Goal: Task Accomplishment & Management: Manage account settings

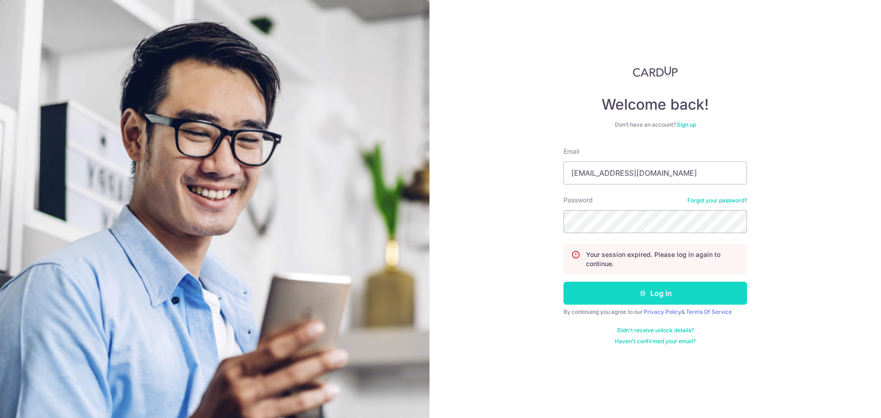
click at [665, 295] on button "Log in" at bounding box center [656, 293] width 184 height 23
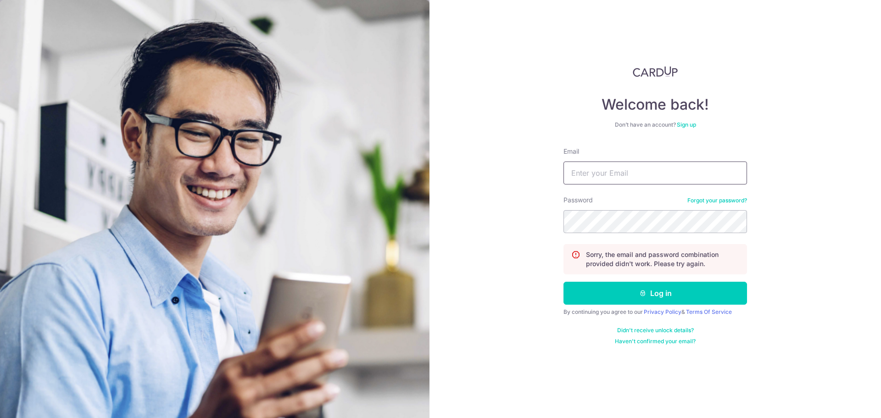
click at [645, 167] on input "Email" at bounding box center [656, 173] width 184 height 23
type input "[EMAIL_ADDRESS][DOMAIN_NAME]"
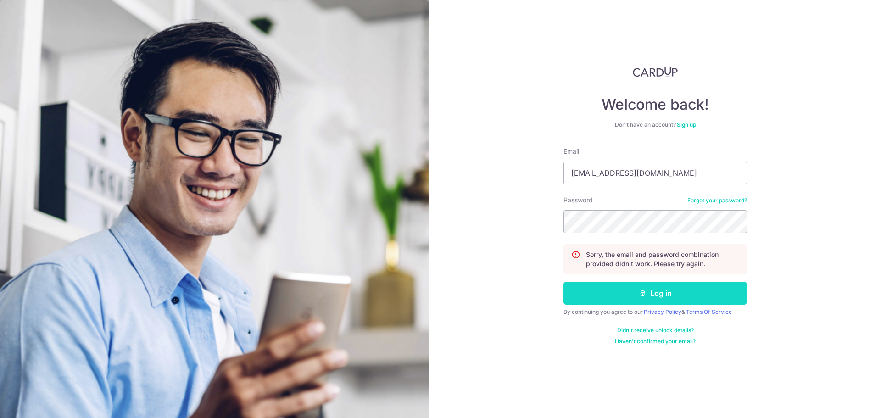
click at [675, 295] on button "Log in" at bounding box center [656, 293] width 184 height 23
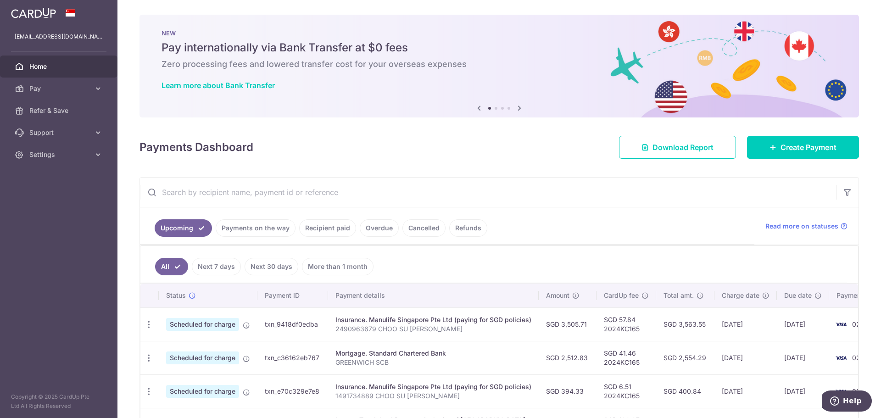
click at [370, 230] on link "Overdue" at bounding box center [379, 227] width 39 height 17
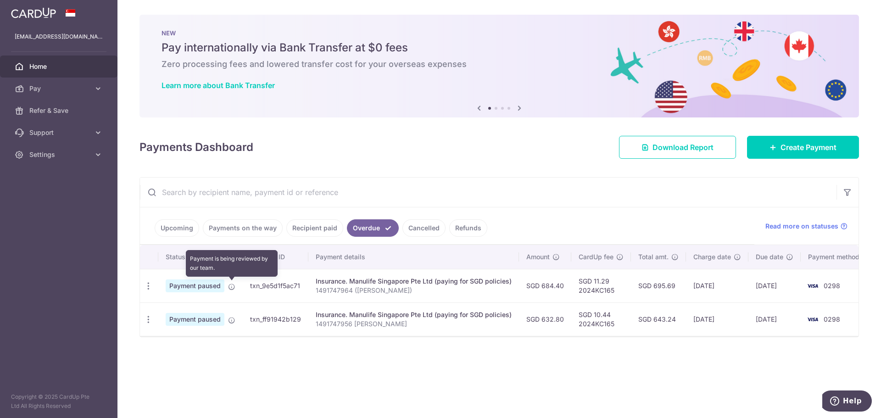
click at [228, 288] on icon at bounding box center [231, 286] width 7 height 7
click at [532, 178] on input "text" at bounding box center [488, 192] width 697 height 29
